Goal: Information Seeking & Learning: Understand process/instructions

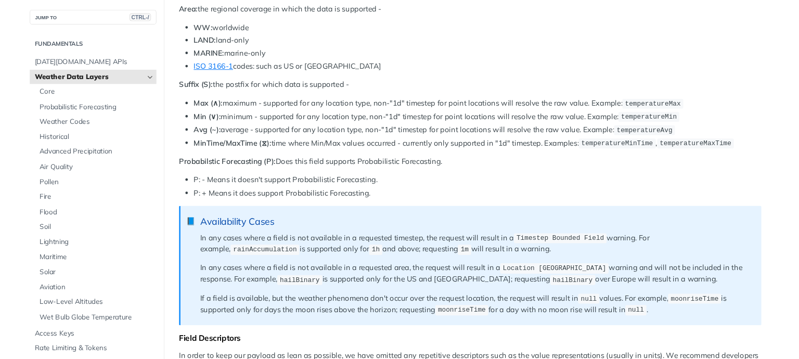
scroll to position [562, 0]
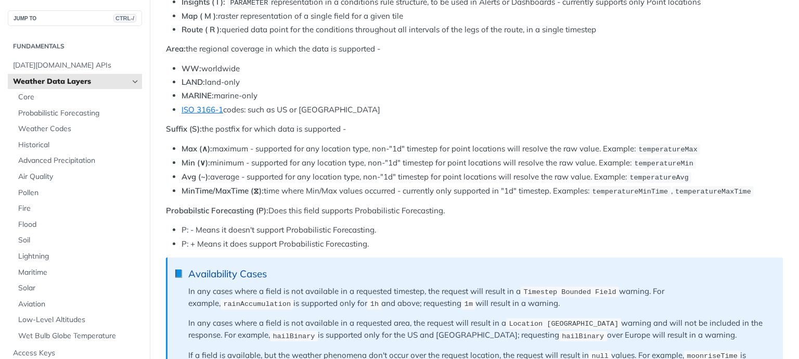
click at [437, 148] on li "Max (∧): maximum - supported for any location type, non-"1d" timestep for point…" at bounding box center [482, 149] width 601 height 12
click at [435, 147] on li "Max (∧): maximum - supported for any location type, non-"1d" timestep for point…" at bounding box center [482, 149] width 601 height 12
copy body "Updated 2 months ago Tomorrow.io APIs Core Did this page help you? Yes No Funda…"
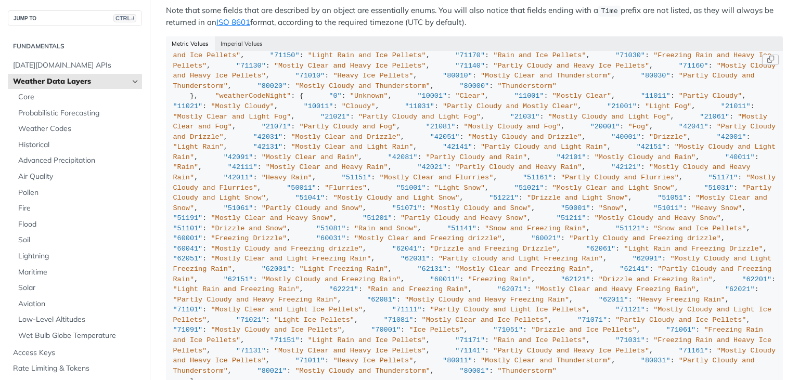
scroll to position [4445, 0]
click at [241, 41] on button "Imperial Values" at bounding box center [242, 43] width 54 height 15
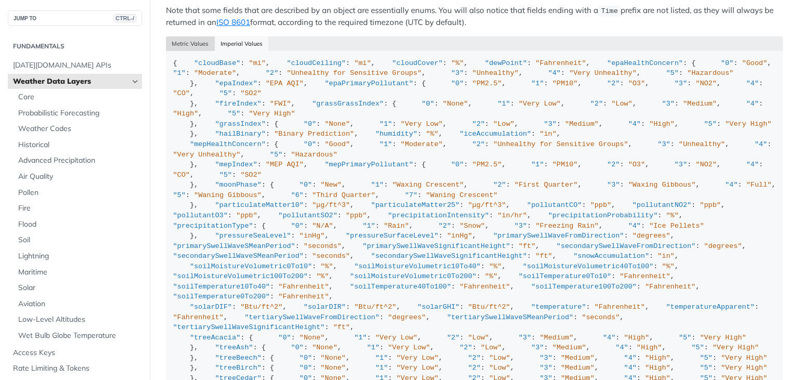
click at [206, 38] on button "Metric Values" at bounding box center [190, 43] width 49 height 15
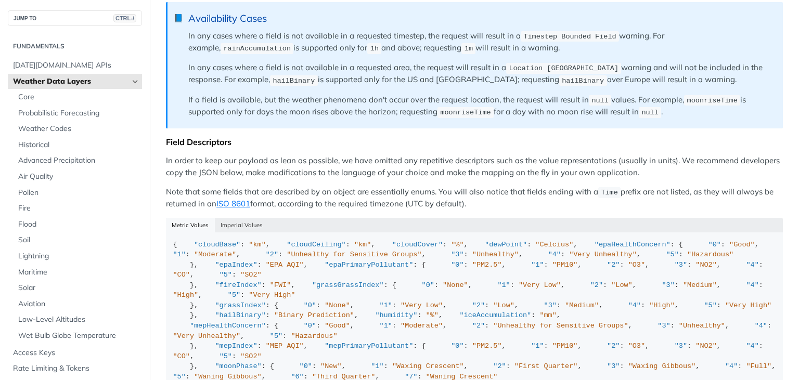
scroll to position [749, 0]
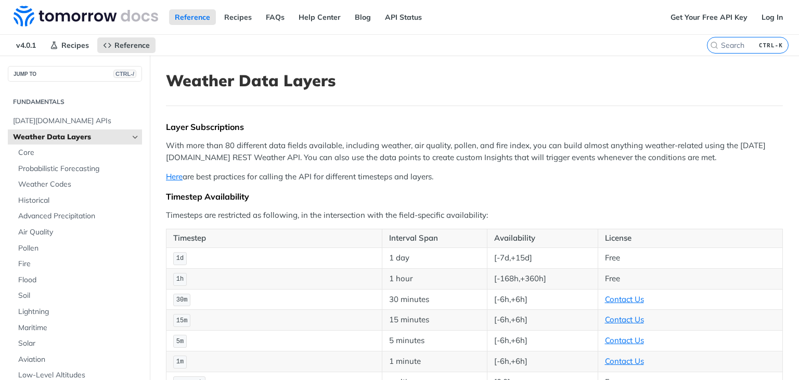
click at [351, 178] on p "Here are best practices for calling the API for different timesteps and layers." at bounding box center [474, 177] width 617 height 12
click at [267, 178] on p "Here are best practices for calling the API for different timesteps and layers." at bounding box center [474, 177] width 617 height 12
copy body "Updated [DATE] [DATE][DOMAIN_NAME] APIs Core Did this page help you? Yes No Fun…"
click at [267, 178] on p "Here are best practices for calling the API for different timesteps and layers." at bounding box center [474, 177] width 617 height 12
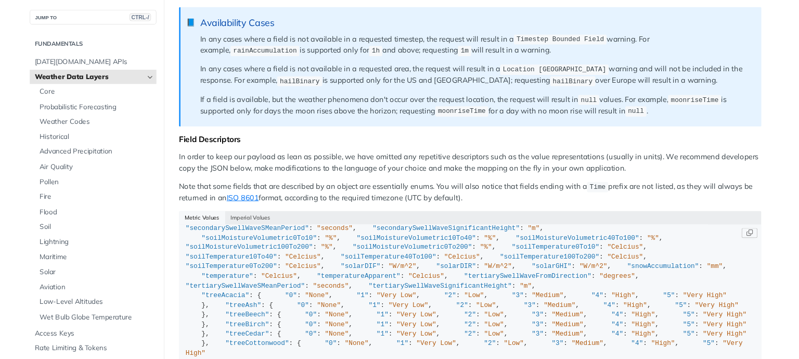
scroll to position [200, 0]
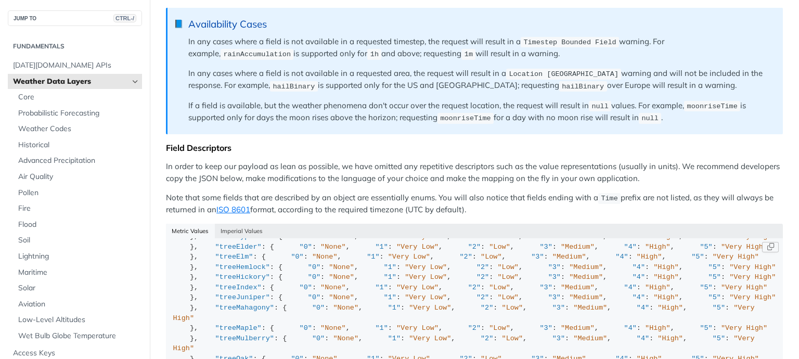
scroll to position [549, 0]
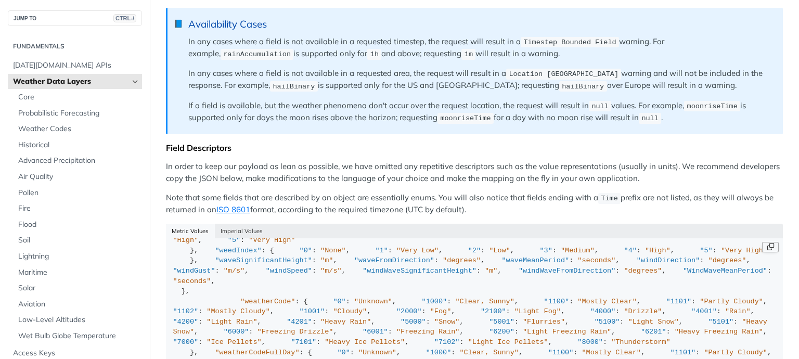
click at [774, 242] on button "Copy Code" at bounding box center [770, 247] width 17 height 10
click at [770, 242] on button "Copy Code" at bounding box center [770, 247] width 17 height 10
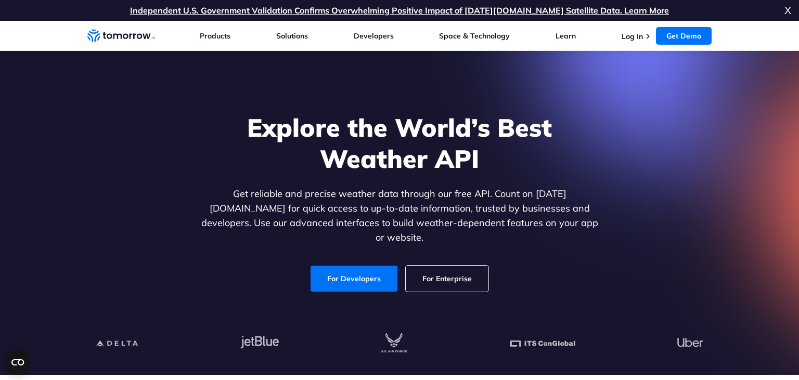
scroll to position [549, 0]
